Goal: Information Seeking & Learning: Learn about a topic

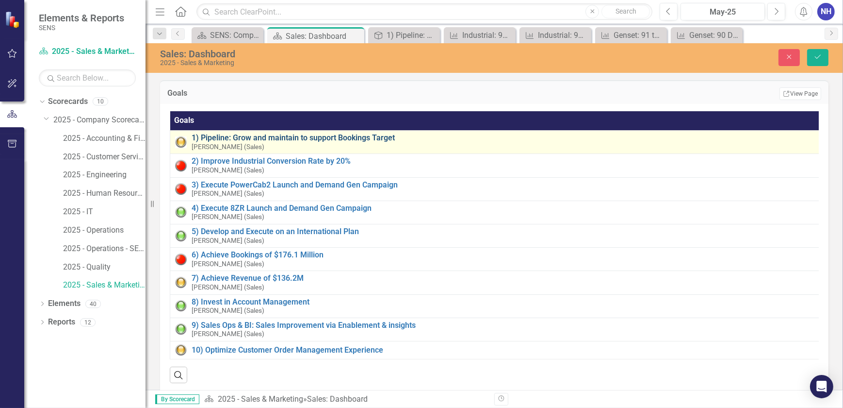
click at [285, 140] on link "1) Pipeline: Grow and maintain to support Bookings Target" at bounding box center [507, 137] width 631 height 9
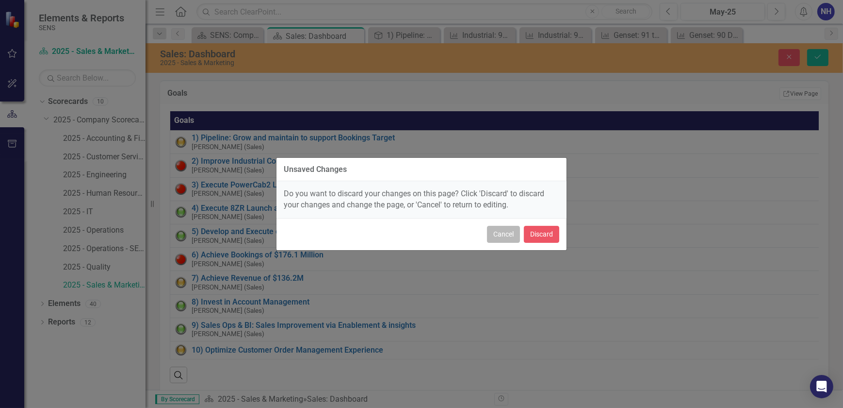
click at [496, 233] on button "Cancel" at bounding box center [503, 234] width 33 height 17
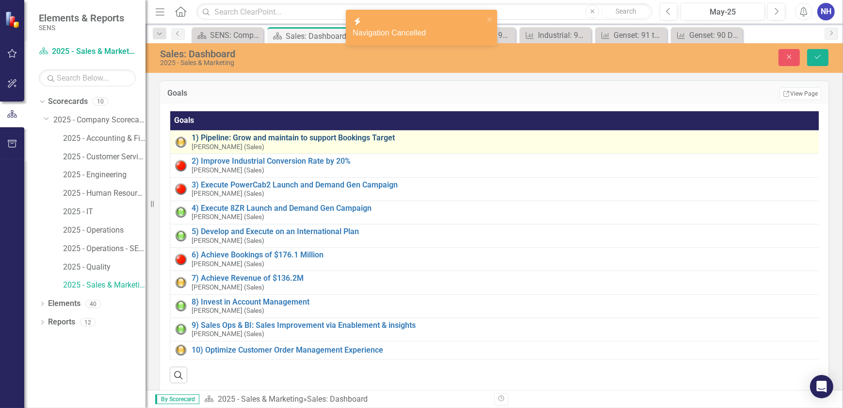
click at [237, 136] on link "1) Pipeline: Grow and maintain to support Bookings Target" at bounding box center [507, 137] width 631 height 9
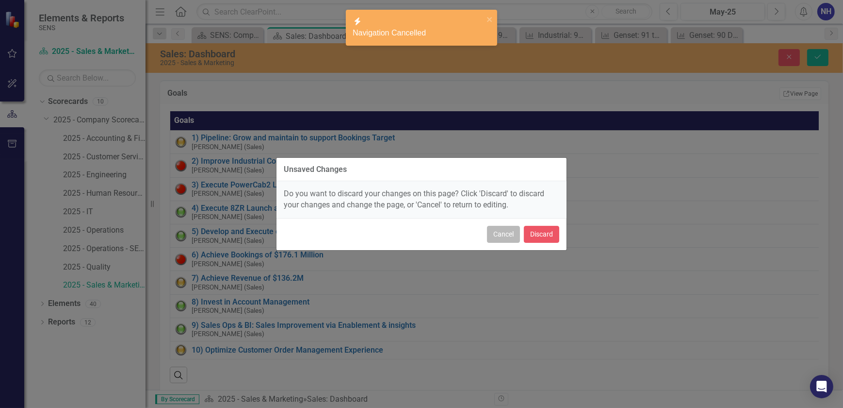
click at [504, 237] on button "Cancel" at bounding box center [503, 234] width 33 height 17
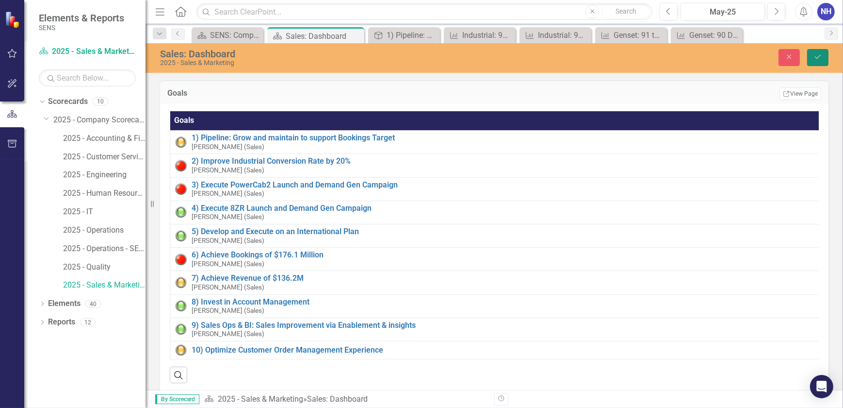
click at [823, 57] on button "Save" at bounding box center [818, 57] width 21 height 17
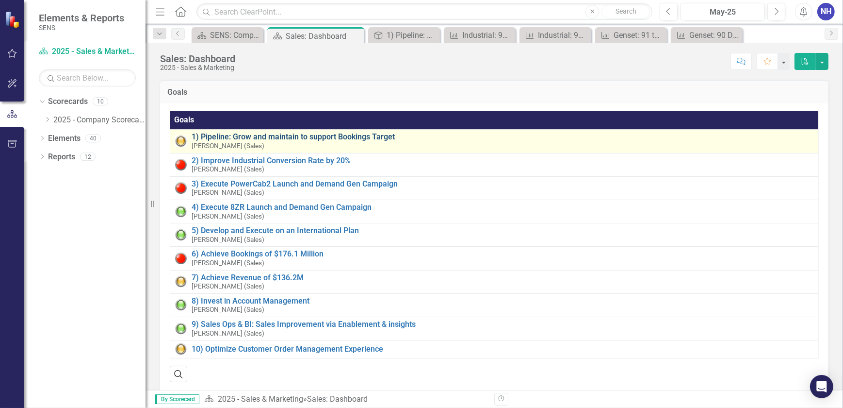
click at [225, 137] on link "1) Pipeline: Grow and maintain to support Bookings Target" at bounding box center [503, 136] width 622 height 9
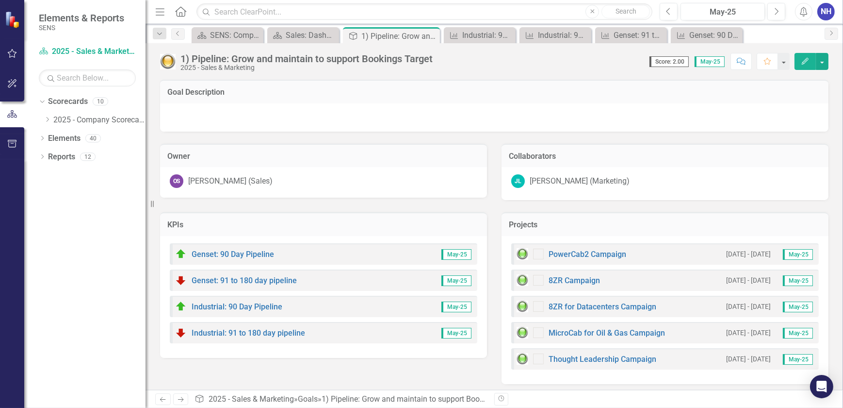
drag, startPoint x: 297, startPoint y: 106, endPoint x: 298, endPoint y: 100, distance: 5.5
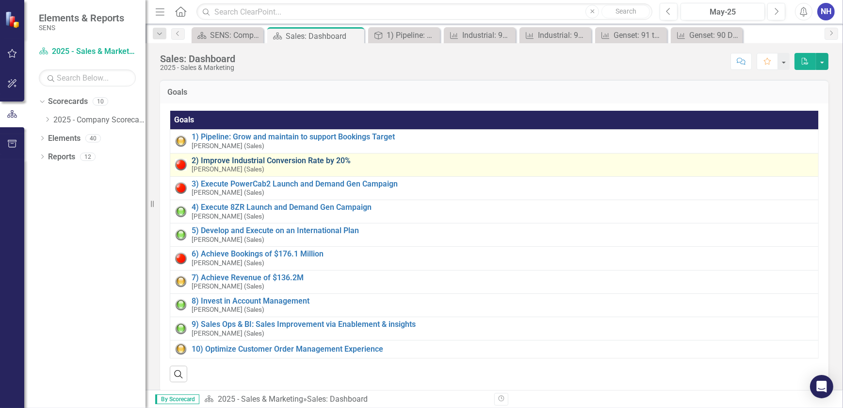
click at [258, 159] on link "2) Improve Industrial Conversion Rate by 20%" at bounding box center [503, 160] width 622 height 9
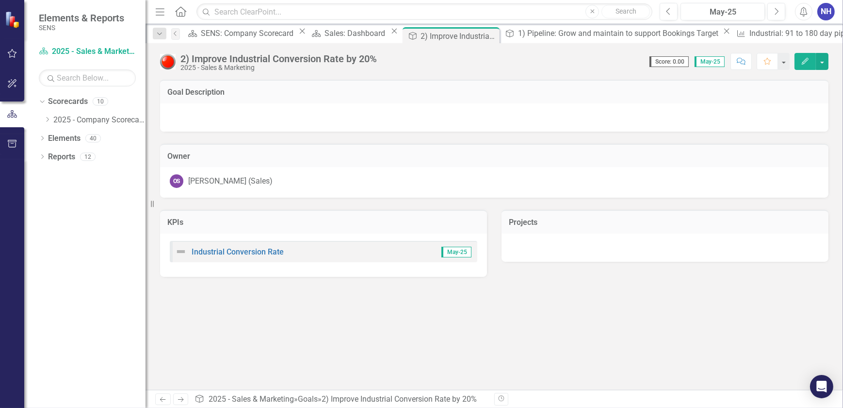
click at [293, 249] on div "Industrial Conversion Rate May-25" at bounding box center [324, 251] width 308 height 21
click at [265, 250] on link "Industrial Conversion Rate" at bounding box center [238, 251] width 92 height 9
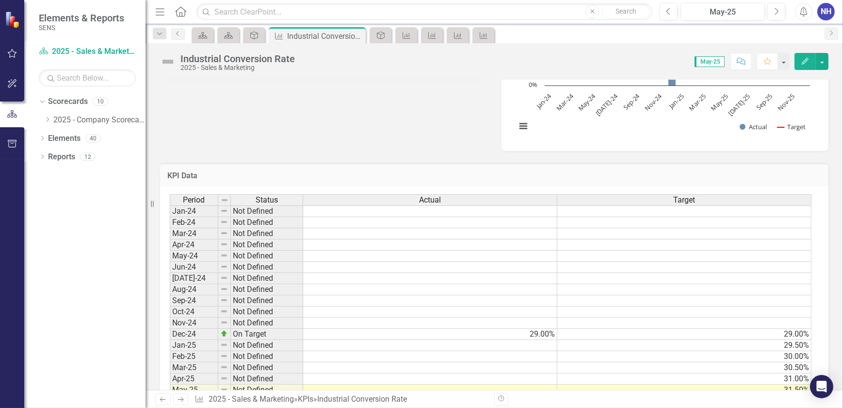
scroll to position [384, 0]
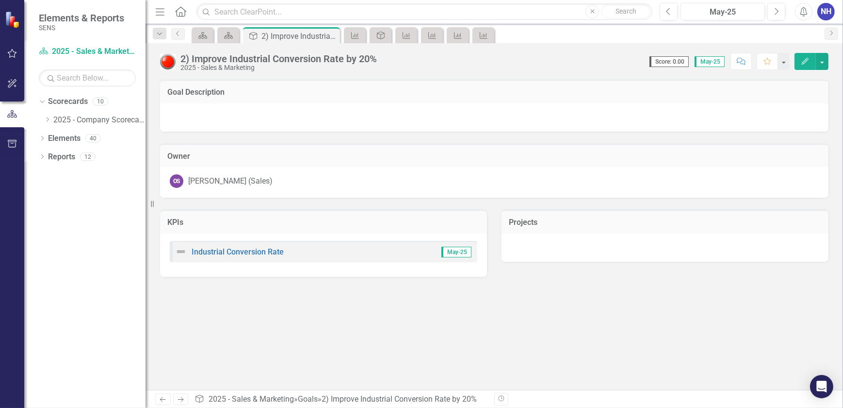
drag, startPoint x: 240, startPoint y: 109, endPoint x: 245, endPoint y: 105, distance: 5.5
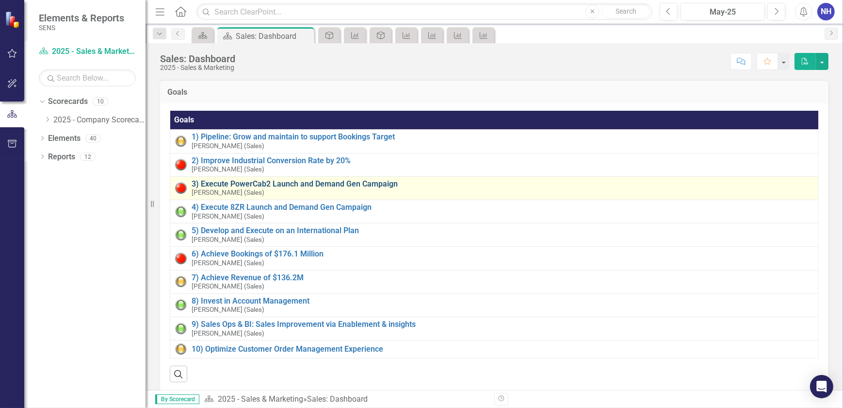
click at [259, 184] on link "3) Execute PowerCab2 Launch and Demand Gen Campaign" at bounding box center [503, 184] width 622 height 9
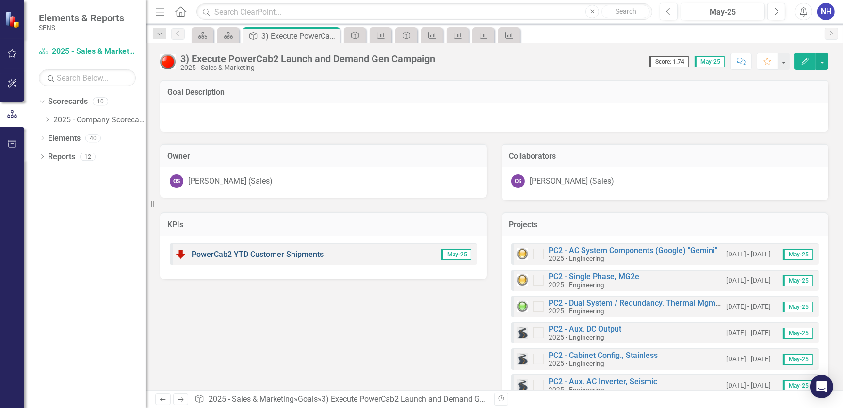
click at [281, 252] on link "PowerCab2 YTD Customer Shipments" at bounding box center [258, 253] width 132 height 9
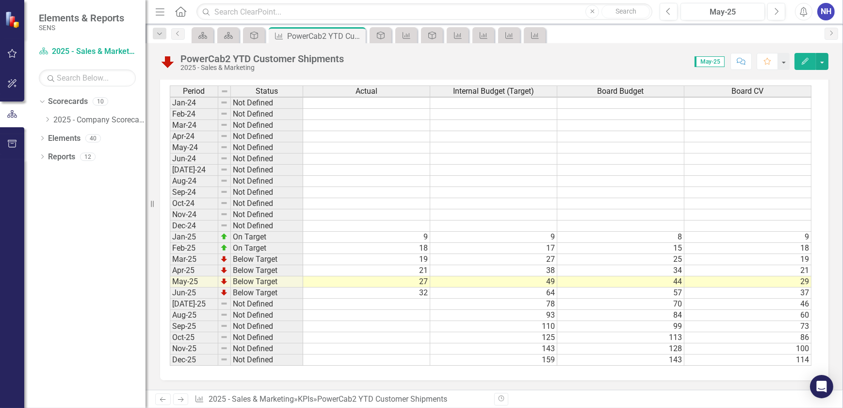
scroll to position [529, 0]
click at [825, 63] on button "button" at bounding box center [822, 61] width 13 height 17
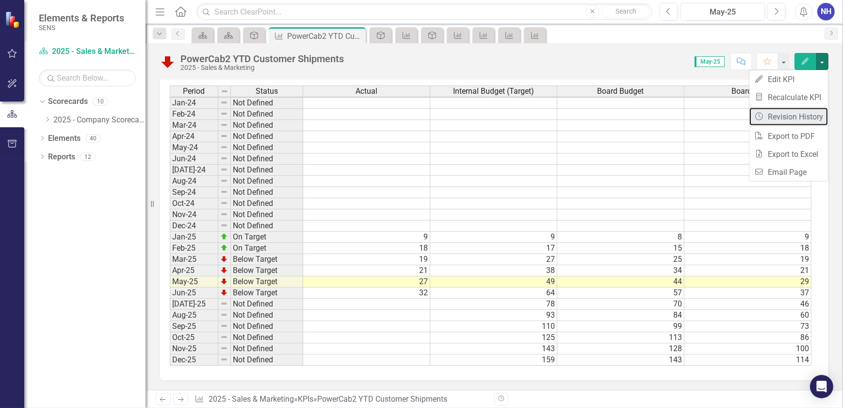
click at [810, 113] on link "Revision History Revision History" at bounding box center [789, 117] width 79 height 18
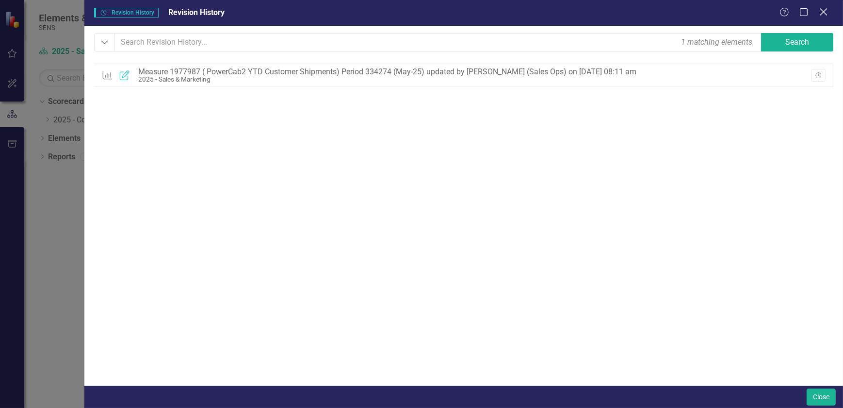
click at [825, 17] on div "Close" at bounding box center [824, 12] width 12 height 13
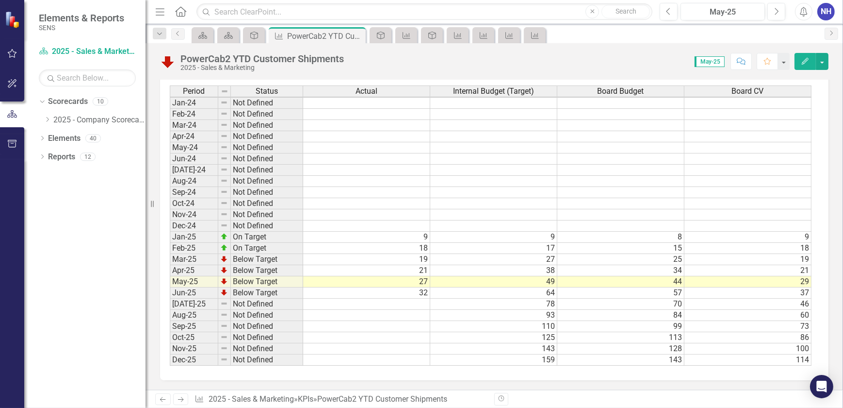
drag, startPoint x: 212, startPoint y: 77, endPoint x: 200, endPoint y: 83, distance: 13.2
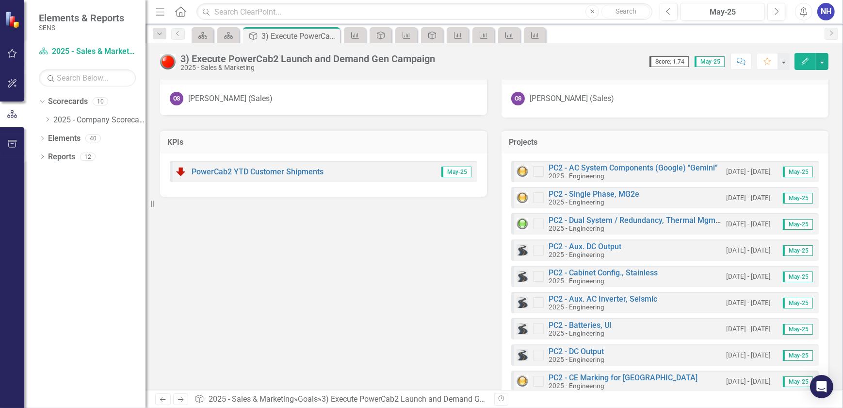
scroll to position [134, 0]
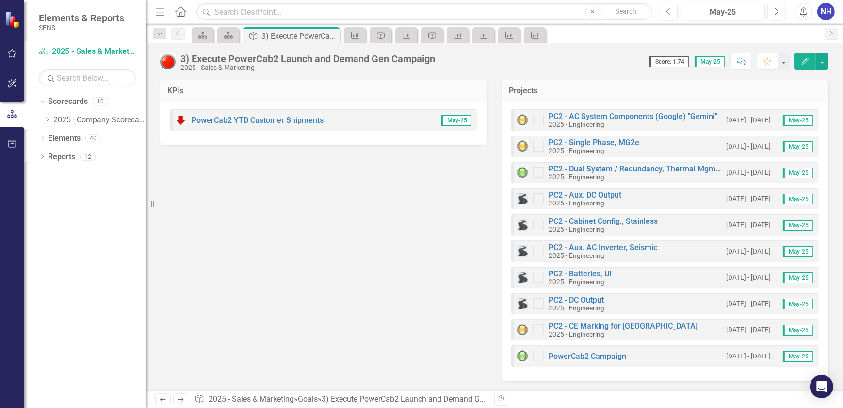
drag, startPoint x: 364, startPoint y: 136, endPoint x: 350, endPoint y: 145, distance: 17.2
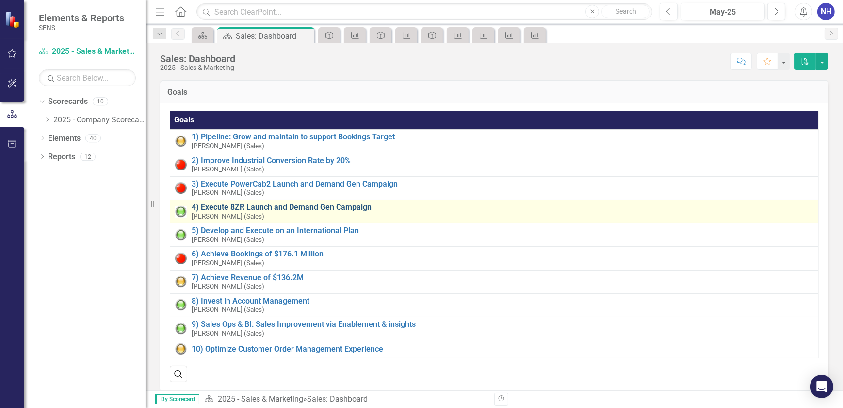
click at [252, 210] on link "4) Execute 8ZR Launch and Demand Gen Campaign" at bounding box center [503, 207] width 622 height 9
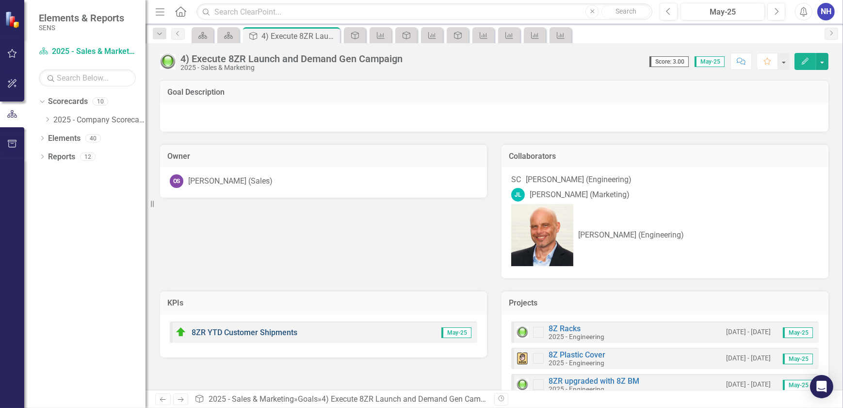
click at [217, 328] on link "8ZR YTD Customer Shipments" at bounding box center [245, 332] width 106 height 9
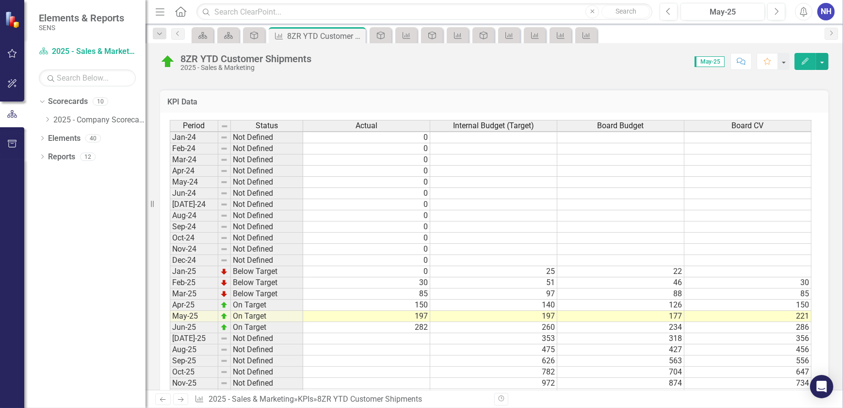
scroll to position [529, 0]
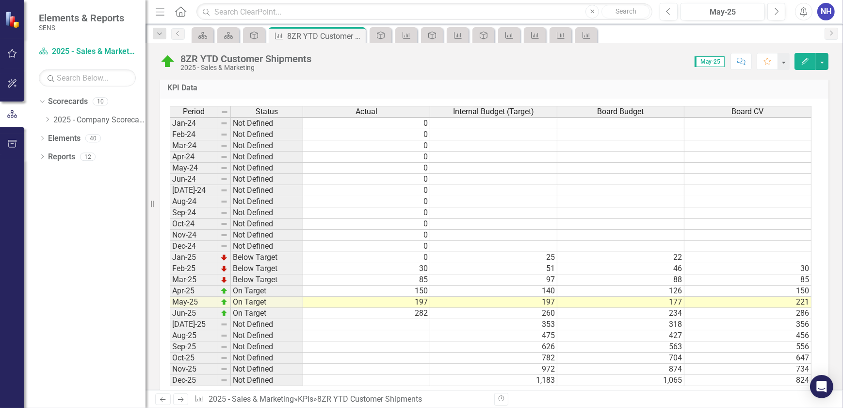
drag, startPoint x: 167, startPoint y: 184, endPoint x: 165, endPoint y: 189, distance: 5.2
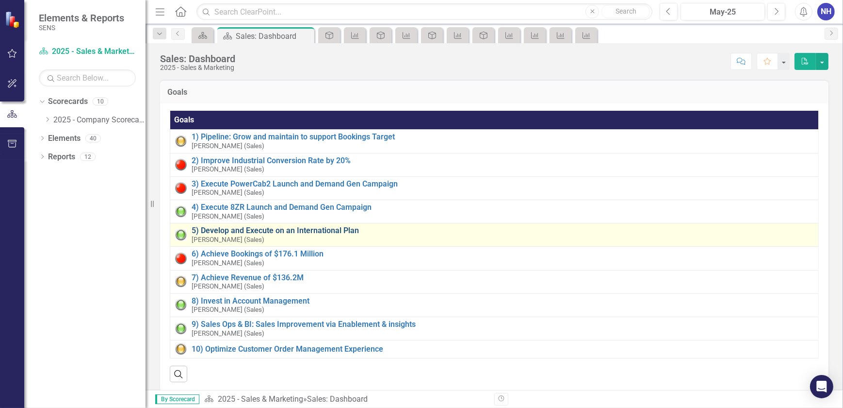
click at [264, 232] on link "5) Develop and Execute on an International Plan" at bounding box center [503, 230] width 622 height 9
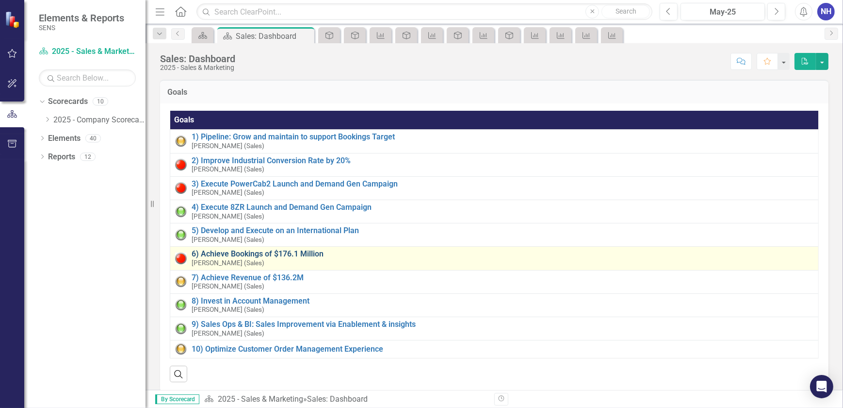
click at [248, 256] on link "6) Achieve Bookings of $176.1 Million" at bounding box center [503, 253] width 622 height 9
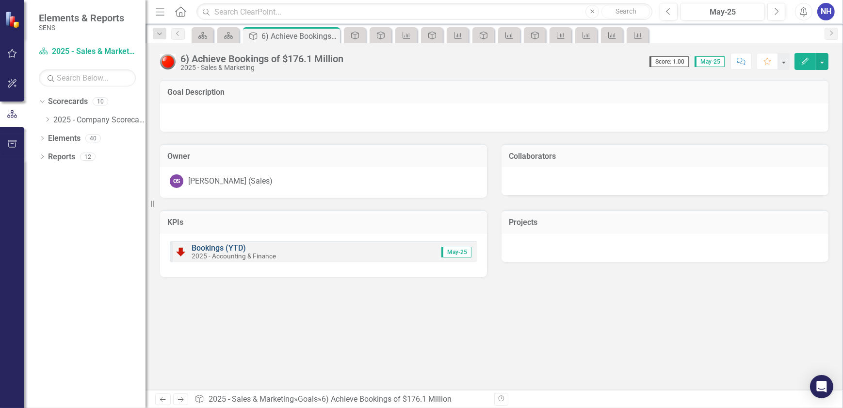
click at [225, 248] on link "Bookings (YTD)" at bounding box center [219, 247] width 54 height 9
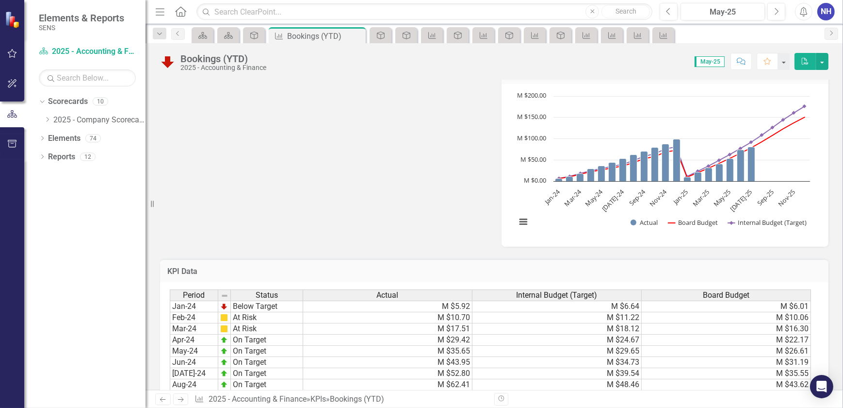
scroll to position [353, 0]
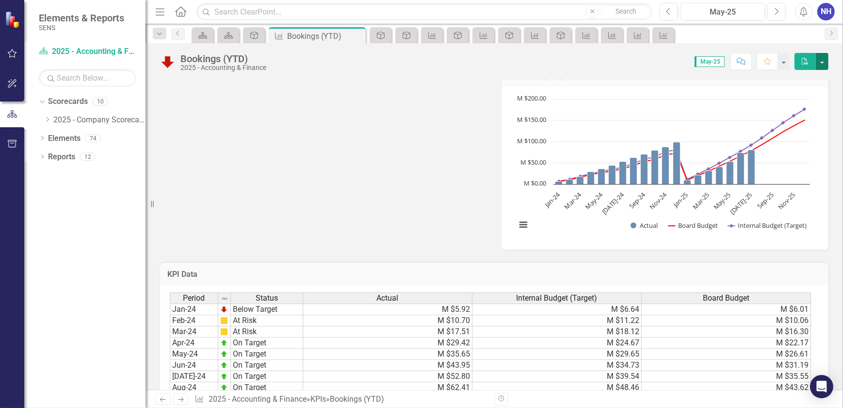
click at [825, 61] on button "button" at bounding box center [822, 61] width 13 height 17
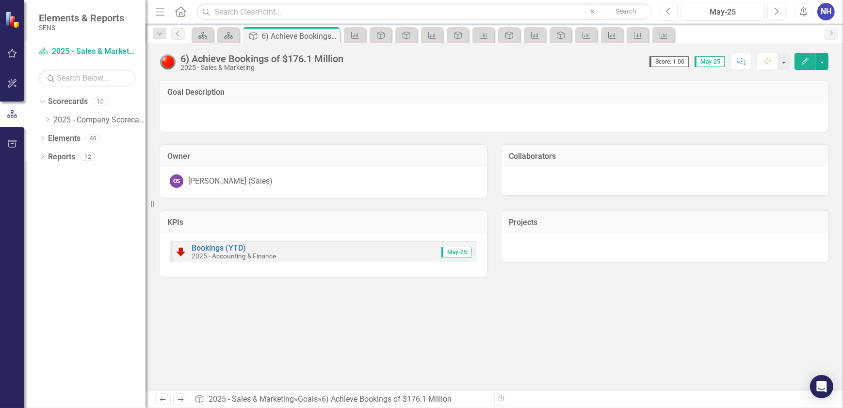
drag, startPoint x: 197, startPoint y: 149, endPoint x: 203, endPoint y: 146, distance: 7.6
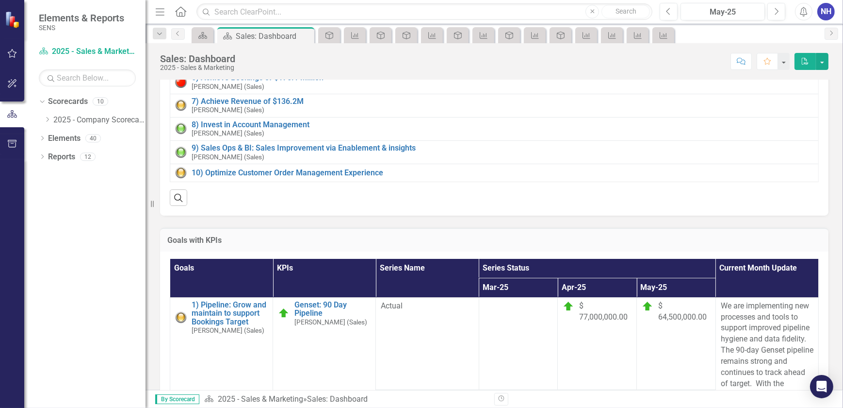
scroll to position [88, 0]
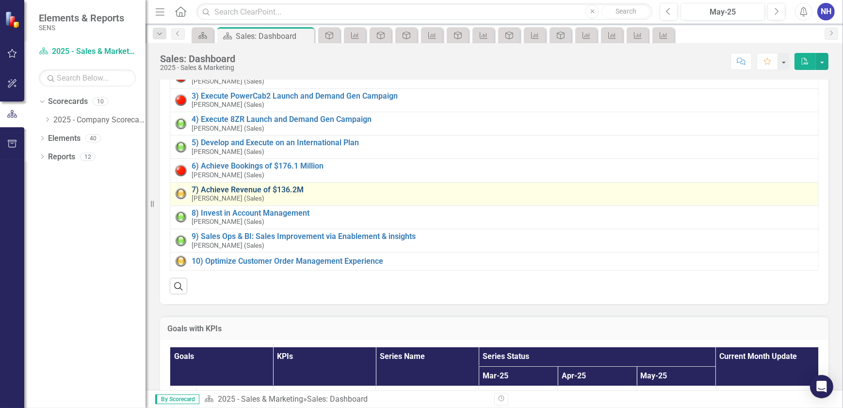
click at [250, 191] on link "7) Achieve Revenue of $136.2M" at bounding box center [503, 189] width 622 height 9
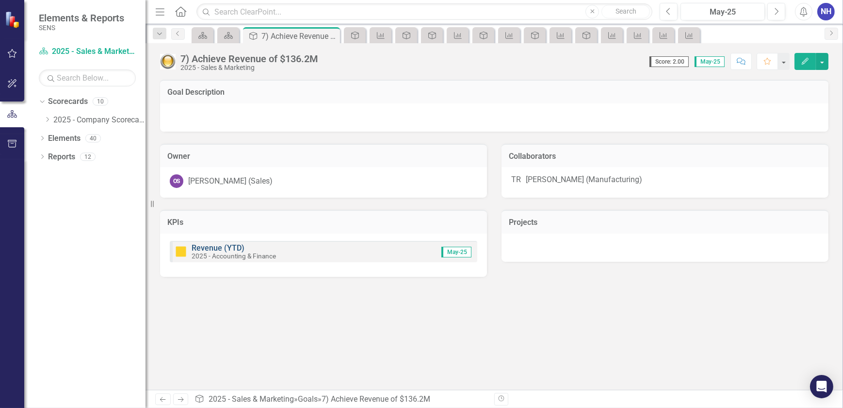
click at [231, 252] on link "Revenue (YTD)" at bounding box center [218, 247] width 53 height 9
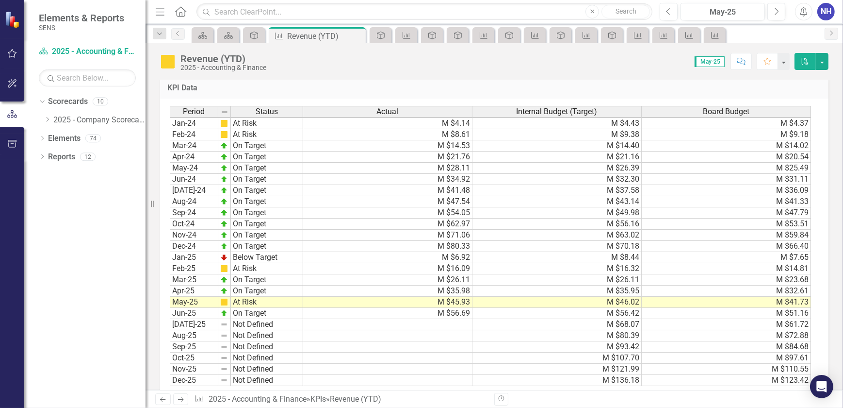
scroll to position [592, 0]
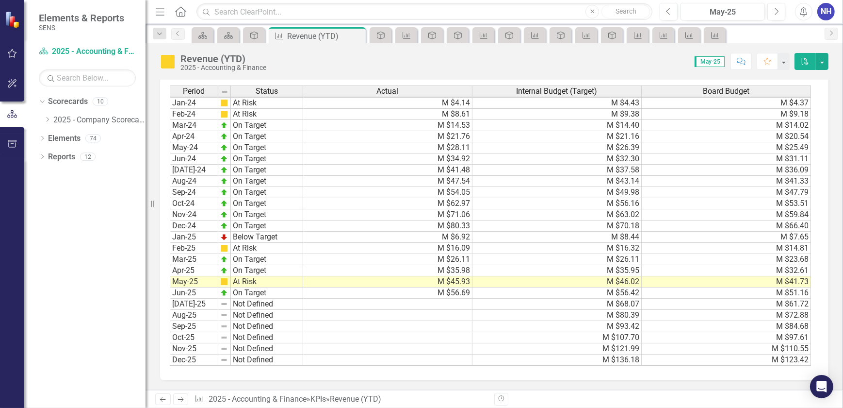
click at [374, 298] on td at bounding box center [387, 303] width 169 height 11
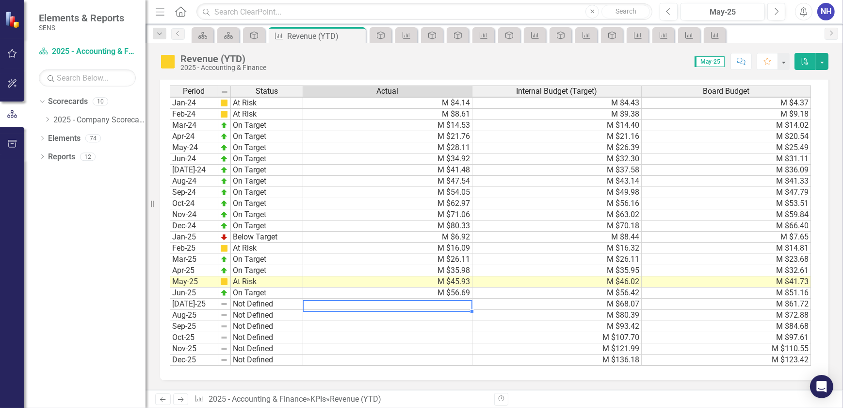
click at [374, 298] on td at bounding box center [387, 303] width 169 height 11
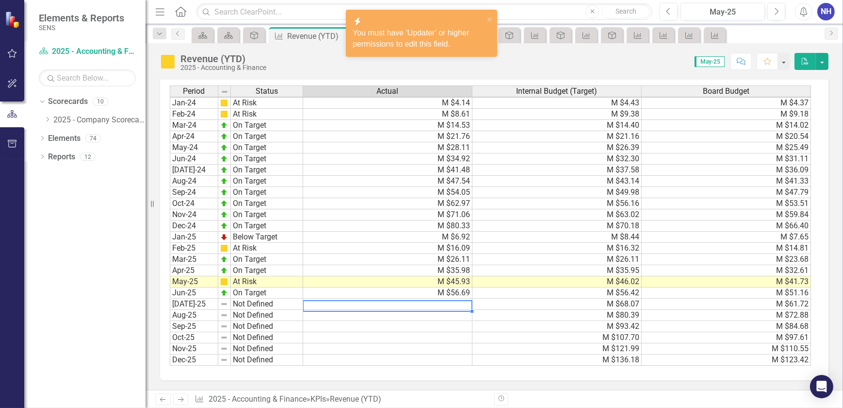
click at [374, 298] on td at bounding box center [387, 303] width 169 height 11
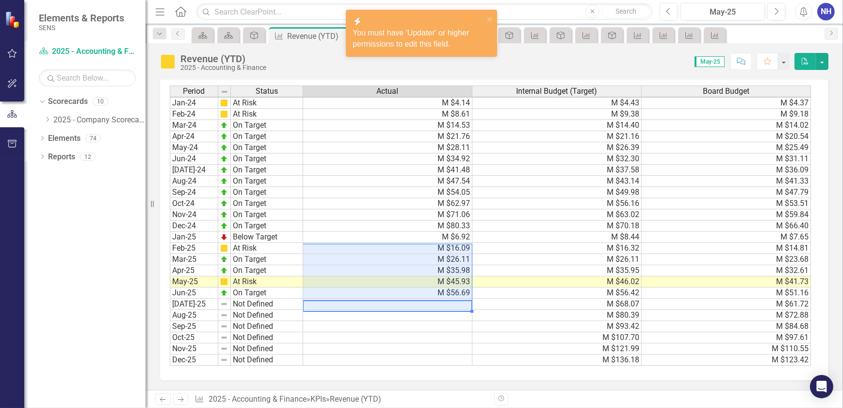
drag, startPoint x: 349, startPoint y: 257, endPoint x: 359, endPoint y: 242, distance: 17.5
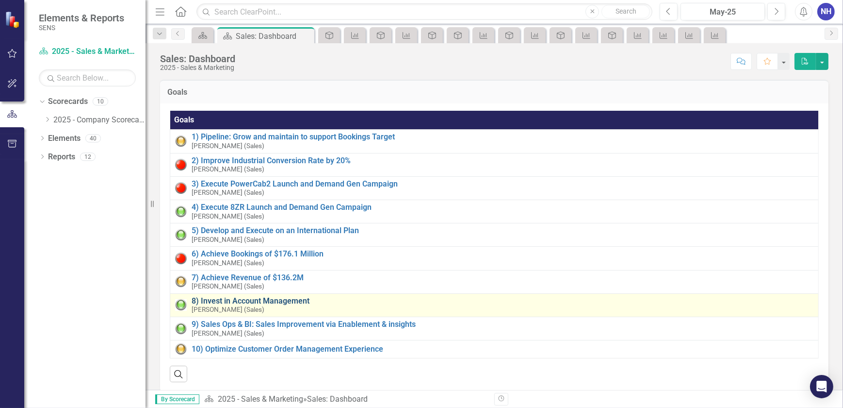
click at [290, 298] on link "8) Invest in Account Management" at bounding box center [503, 301] width 622 height 9
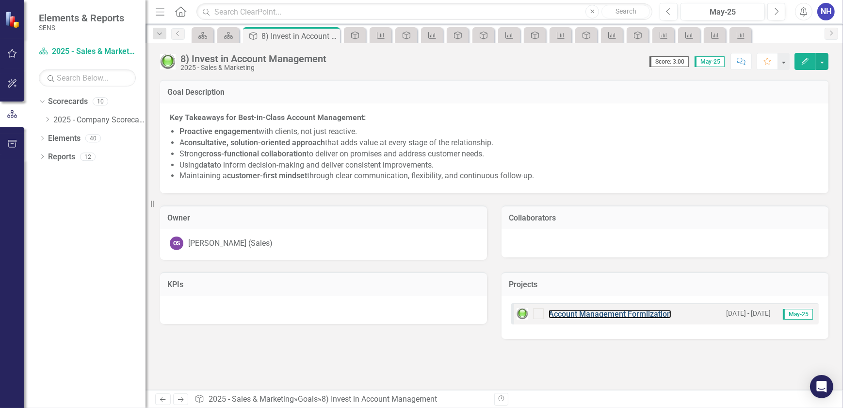
click at [634, 318] on div "Account Management Formlization" at bounding box center [594, 314] width 155 height 12
click at [615, 314] on link "Account Management Formlization" at bounding box center [610, 313] width 123 height 9
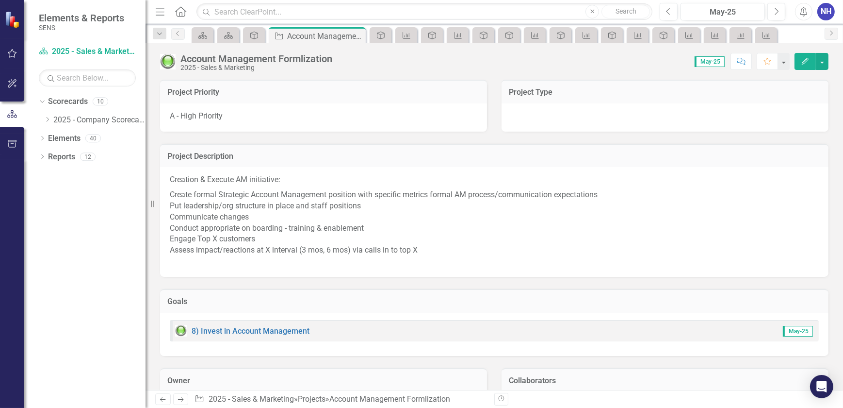
click at [294, 59] on div "Account Management Formlization" at bounding box center [257, 58] width 152 height 11
click at [297, 59] on div "Account Management Formlization" at bounding box center [257, 58] width 152 height 11
click at [808, 63] on icon "Edit" at bounding box center [805, 61] width 9 height 7
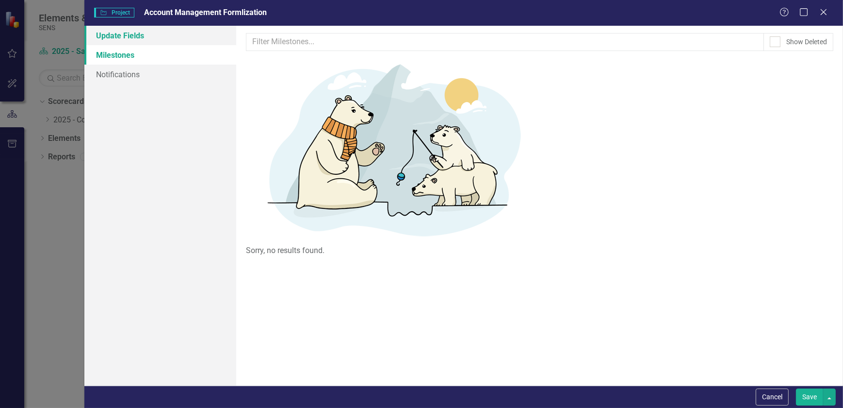
click at [148, 35] on link "Update Fields" at bounding box center [160, 35] width 152 height 19
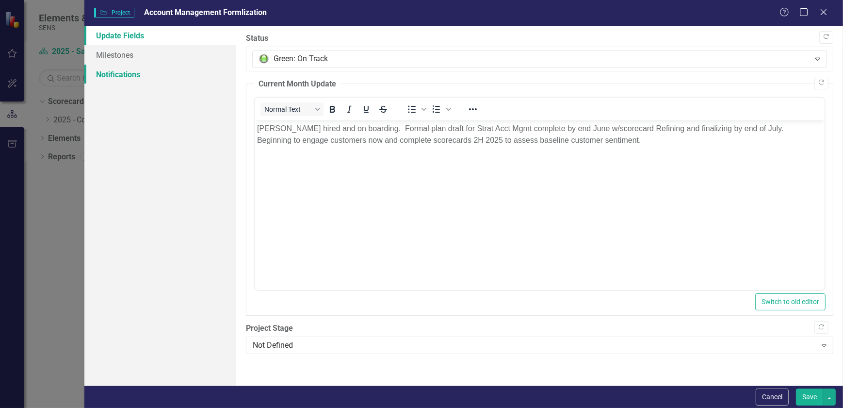
click at [117, 76] on link "Notifications" at bounding box center [160, 74] width 152 height 19
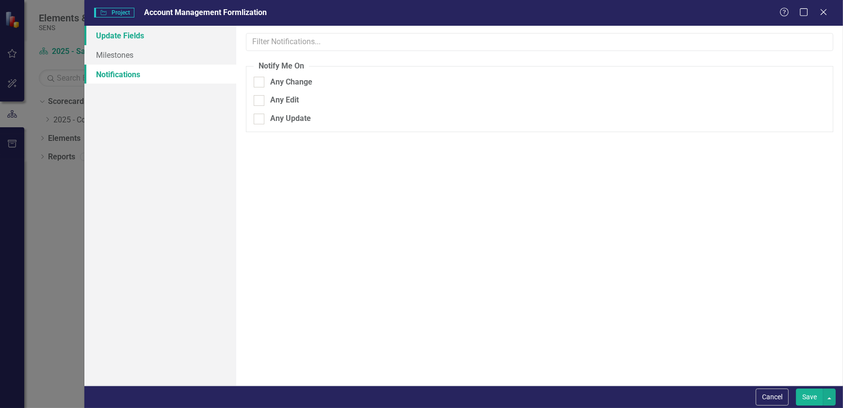
click at [121, 34] on link "Update Fields" at bounding box center [160, 35] width 152 height 19
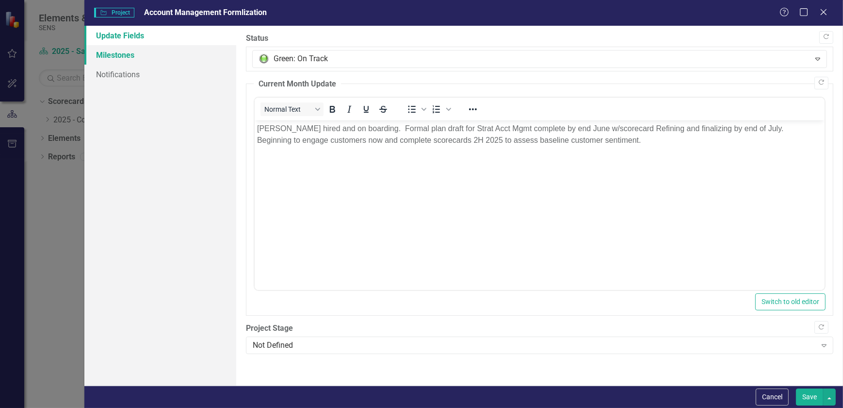
click at [118, 56] on link "Milestones" at bounding box center [160, 54] width 152 height 19
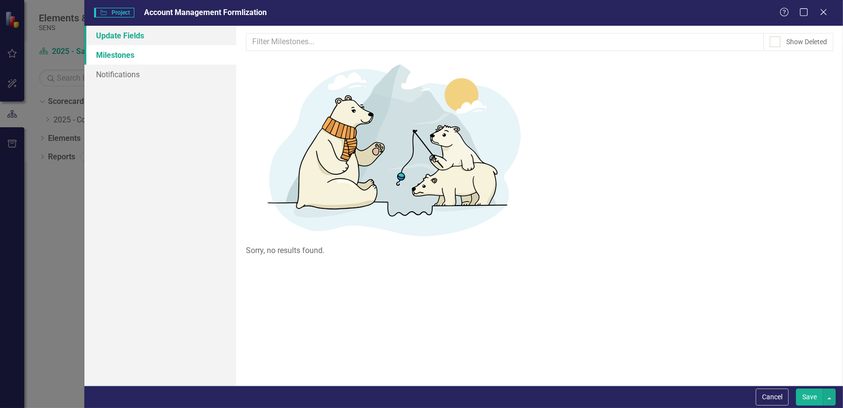
click at [128, 39] on link "Update Fields" at bounding box center [160, 35] width 152 height 19
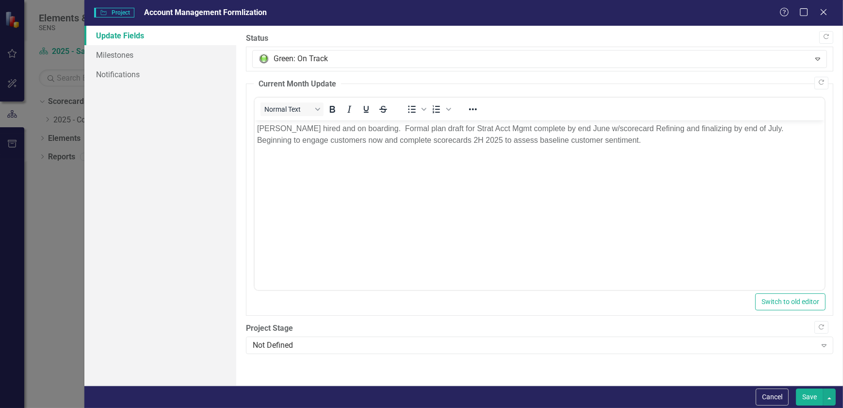
click at [235, 14] on span "Account Management Formlization" at bounding box center [205, 12] width 123 height 9
click at [242, 14] on span "Account Management Formlization" at bounding box center [205, 12] width 123 height 9
click at [243, 14] on span "Account Management Formlization" at bounding box center [205, 12] width 123 height 9
click at [822, 11] on icon at bounding box center [823, 11] width 7 height 7
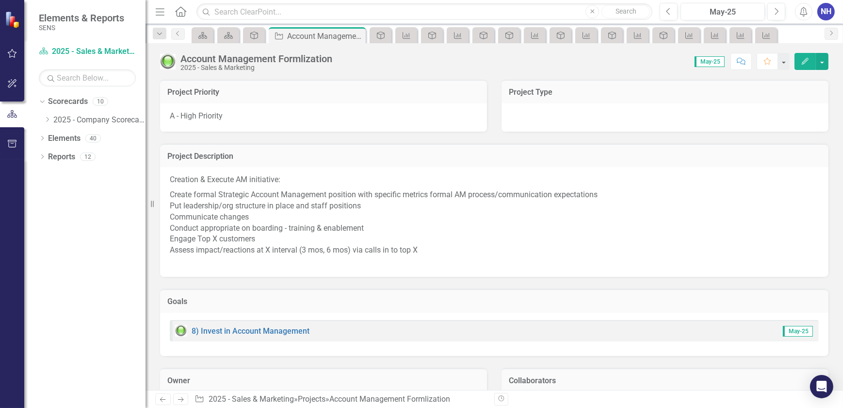
drag, startPoint x: 312, startPoint y: 57, endPoint x: 298, endPoint y: 59, distance: 14.1
click at [298, 59] on div "Account Management Formlization" at bounding box center [257, 58] width 152 height 11
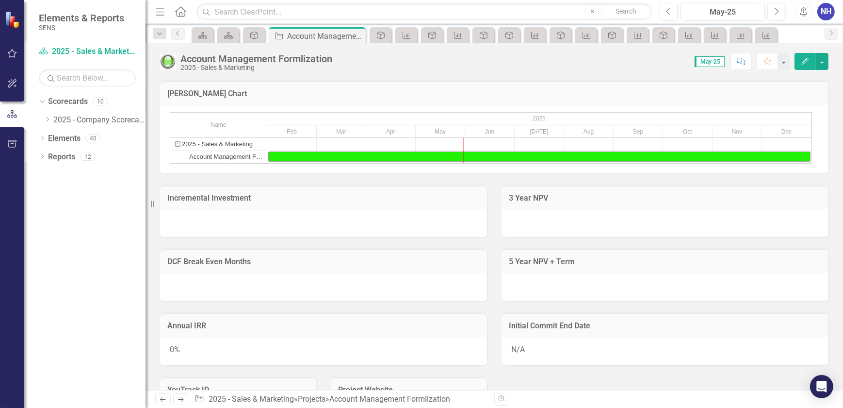
scroll to position [598, 0]
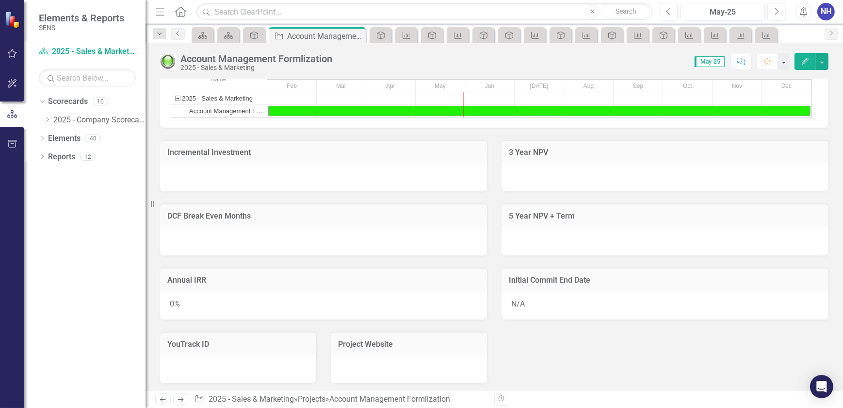
drag, startPoint x: 313, startPoint y: 308, endPoint x: 306, endPoint y: 306, distance: 7.7
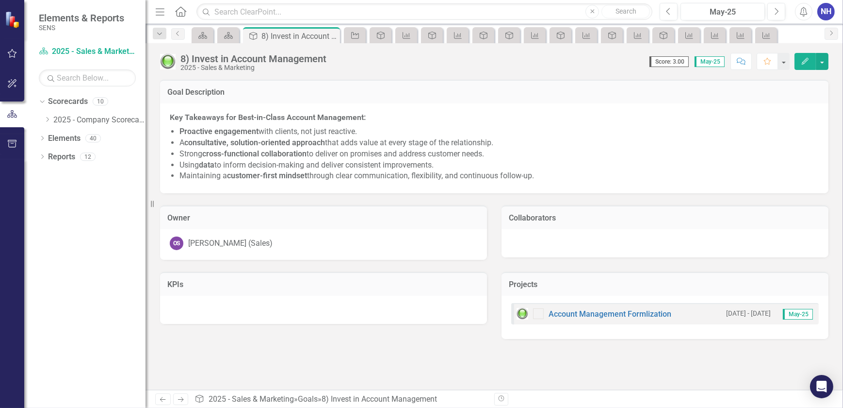
drag, startPoint x: 338, startPoint y: 245, endPoint x: 328, endPoint y: 249, distance: 11.1
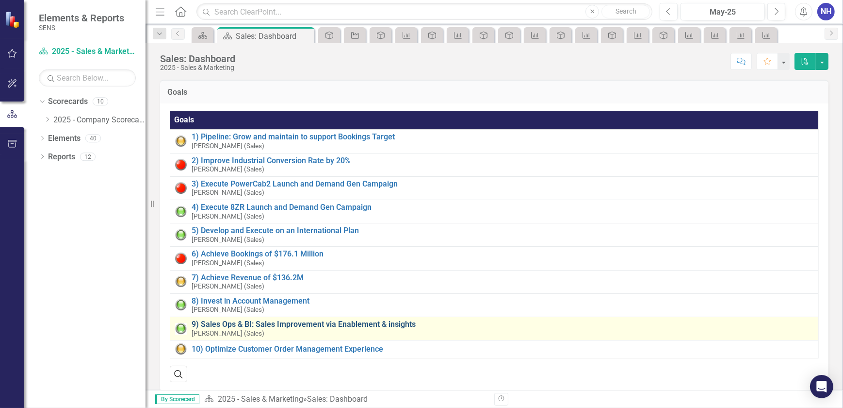
click at [272, 323] on link "9) Sales Ops & BI: Sales Improvement via Enablement & insights" at bounding box center [503, 324] width 622 height 9
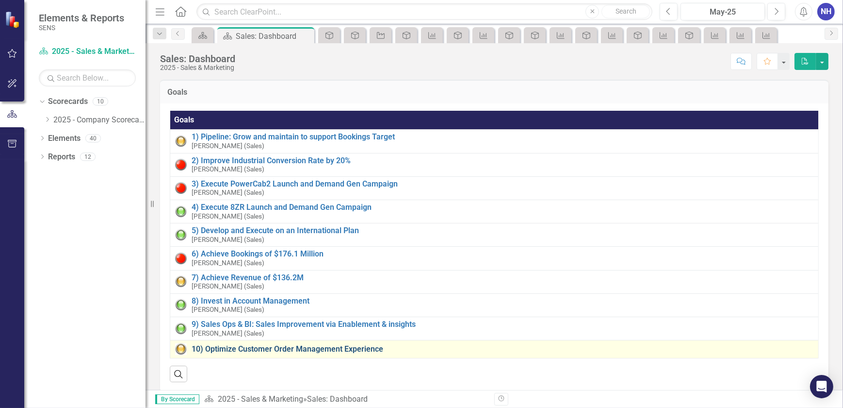
click at [249, 347] on link "10) Optimize Customer Order Management Experience" at bounding box center [503, 349] width 622 height 9
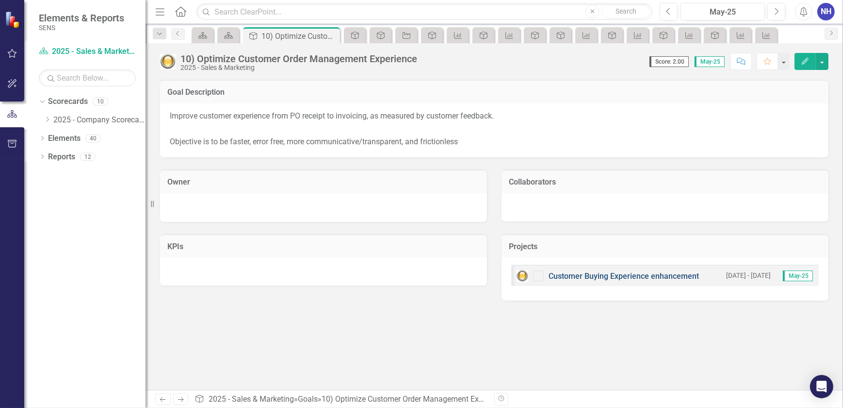
click at [604, 277] on link "Customer Buying Experience enhancement" at bounding box center [624, 275] width 150 height 9
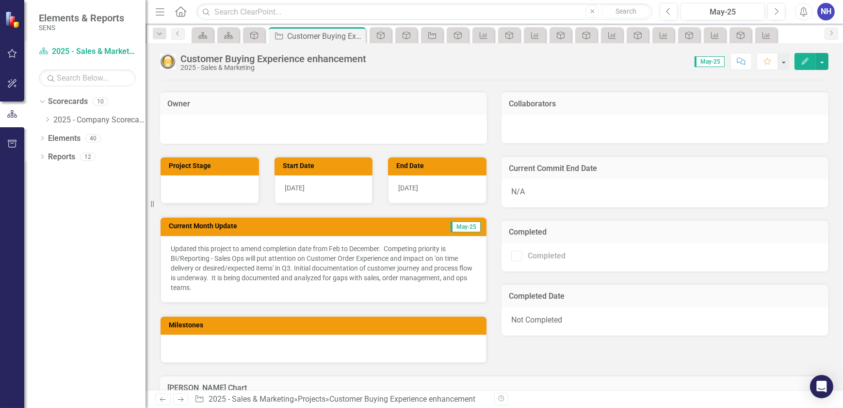
scroll to position [309, 0]
